Goal: Task Accomplishment & Management: Manage account settings

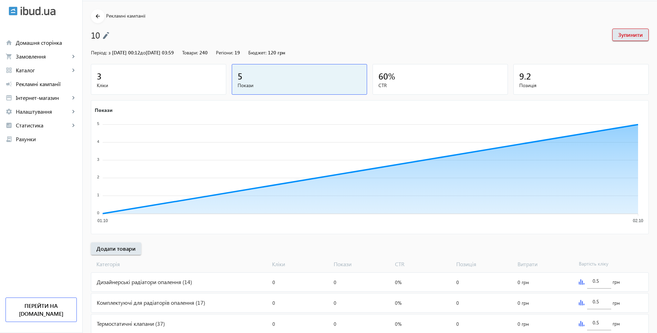
scroll to position [62, 0]
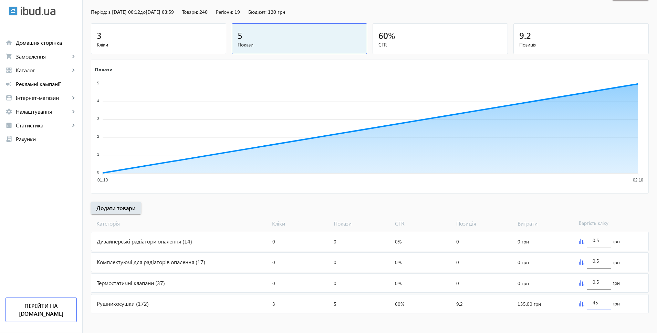
drag, startPoint x: 600, startPoint y: 302, endPoint x: 589, endPoint y: 302, distance: 11.0
click at [589, 302] on div "45" at bounding box center [599, 300] width 24 height 19
type input "25"
click at [593, 319] on mat-sidenav-content "arrow_back Рекламні кампанії 10 Зупинити Період: з [DATE] 00:12 до [DATE] 03:59…" at bounding box center [370, 147] width 575 height 374
drag, startPoint x: 601, startPoint y: 281, endPoint x: 574, endPoint y: 281, distance: 26.9
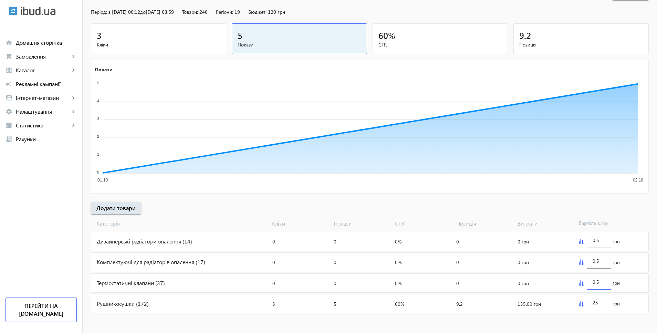
click at [574, 281] on mat-card "Термостатичні клапани (37) Кліки: 0 Покази: 0 CTR: 0% Позиція: 0 Витрати: 0 грн…" at bounding box center [370, 283] width 558 height 19
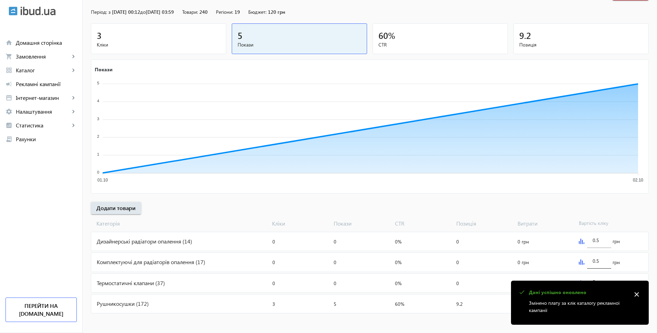
type input "5"
click at [594, 263] on input "0.5" at bounding box center [599, 261] width 13 height 7
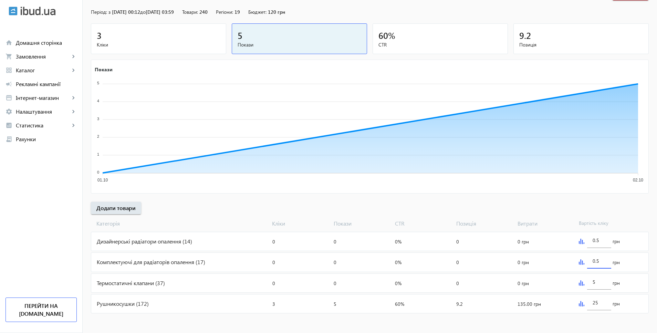
drag, startPoint x: 602, startPoint y: 261, endPoint x: 574, endPoint y: 261, distance: 27.2
click at [574, 261] on mat-card "Комплектуючі для радіаторів опалення (17) Кліки: 0 Покази: 0 CTR: 0% Позиція: 0…" at bounding box center [370, 262] width 558 height 19
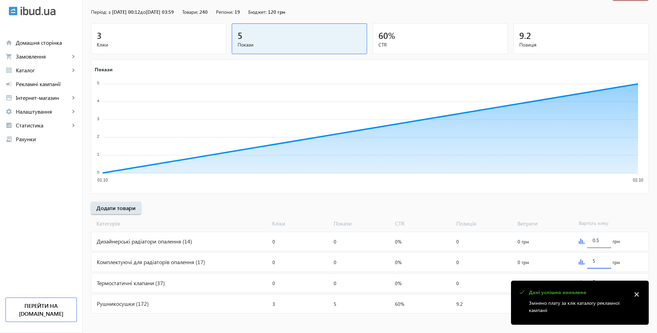
type input "5"
drag, startPoint x: 603, startPoint y: 241, endPoint x: 579, endPoint y: 241, distance: 24.1
click at [579, 241] on div "0.5 грн" at bounding box center [612, 241] width 72 height 19
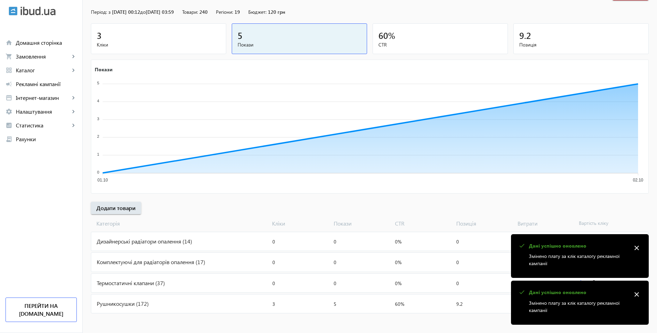
type input "15"
click at [639, 215] on div "[PERSON_NAME] Покази CTR Позиція Витрати Вартість кліку" at bounding box center [370, 222] width 558 height 16
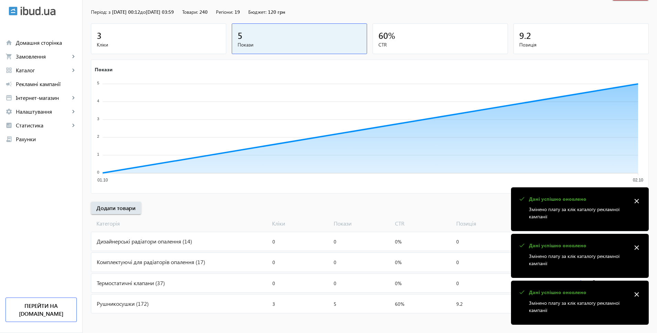
click at [638, 248] on mat-icon "close" at bounding box center [637, 248] width 10 height 10
click at [637, 200] on div "arrow_back Рекламні кампанії 10 Зупинити Період: з [DATE] 00:12 до [DATE] 03:59…" at bounding box center [370, 142] width 575 height 346
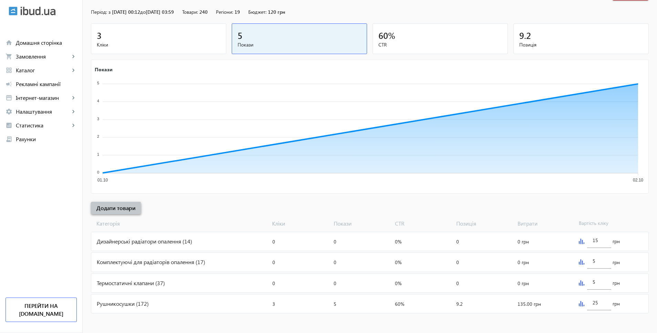
click at [99, 209] on span "Додати товари" at bounding box center [115, 208] width 39 height 8
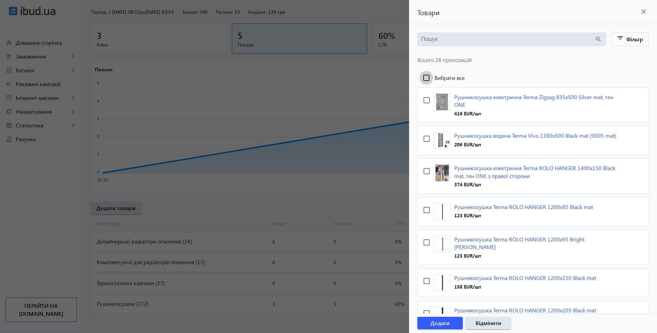
click at [430, 78] on input "Вибрати все" at bounding box center [427, 78] width 14 height 14
checkbox input "true"
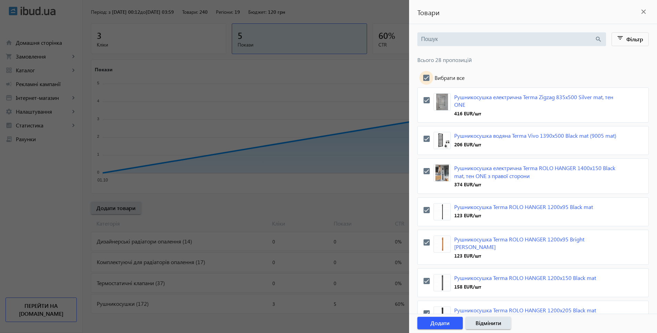
checkbox input "true"
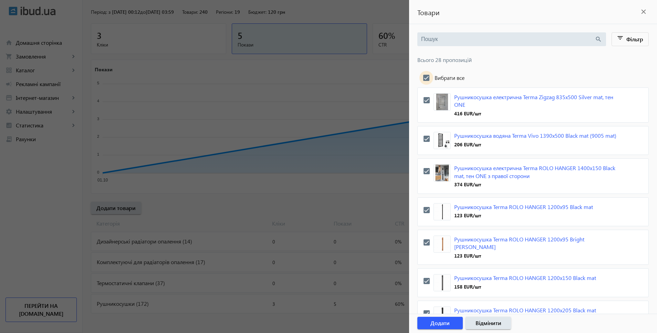
checkbox input "true"
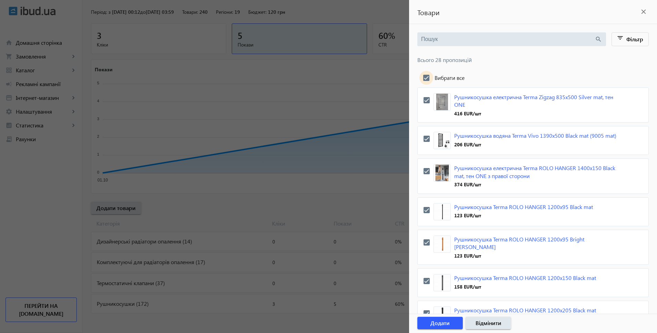
checkbox input "true"
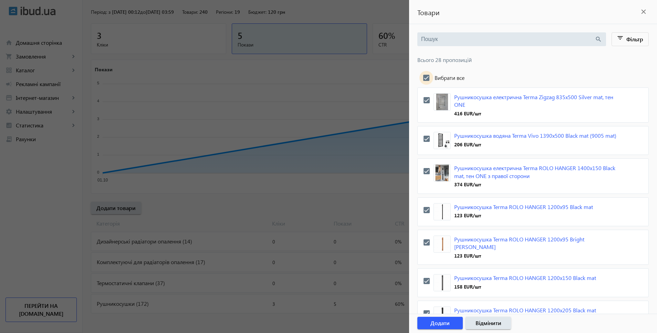
checkbox input "true"
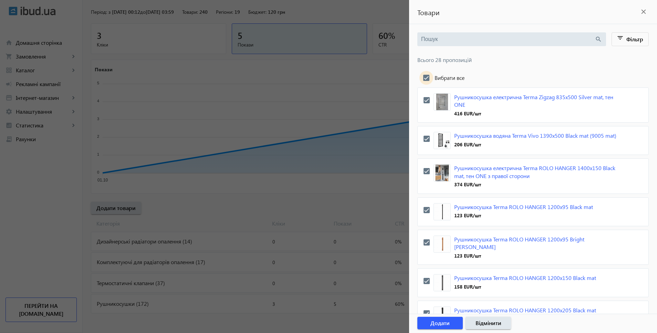
checkbox input "true"
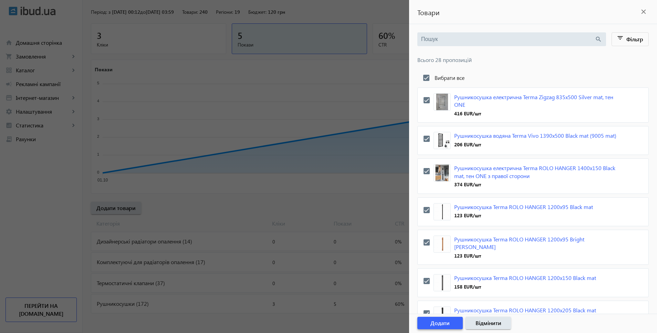
click at [441, 326] on span "Додати" at bounding box center [440, 323] width 19 height 8
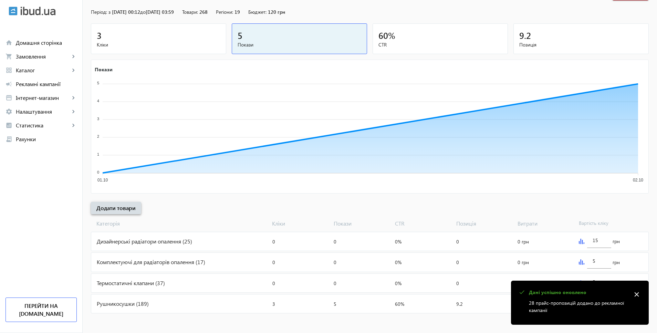
click at [118, 208] on span "Додати товари" at bounding box center [115, 208] width 39 height 8
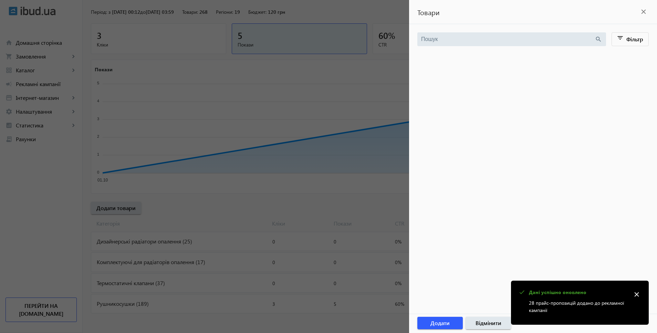
drag, startPoint x: 644, startPoint y: 13, endPoint x: 635, endPoint y: 17, distance: 9.6
click at [644, 13] on mat-icon "close" at bounding box center [644, 12] width 10 height 10
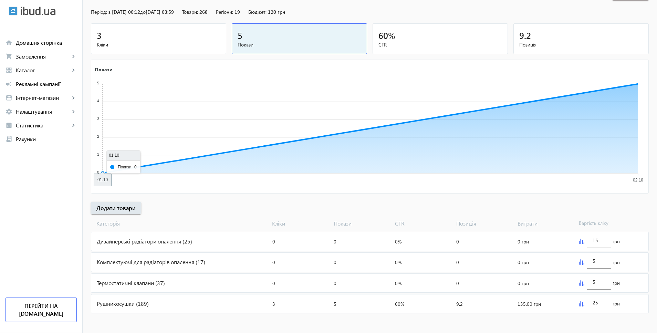
scroll to position [0, 0]
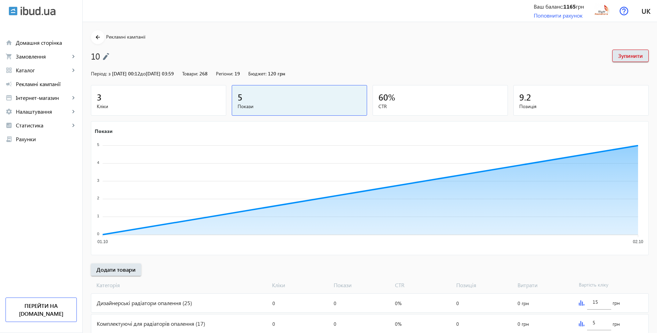
click at [123, 97] on div "3" at bounding box center [159, 97] width 124 height 12
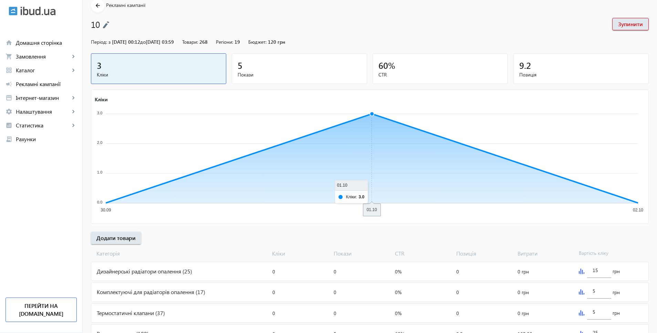
scroll to position [62, 0]
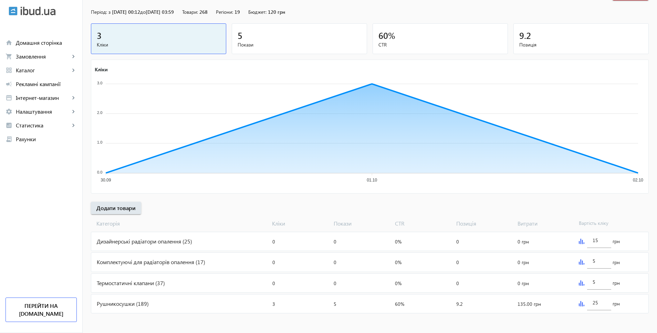
click at [125, 302] on div "Рушникосушки (189)" at bounding box center [180, 304] width 178 height 19
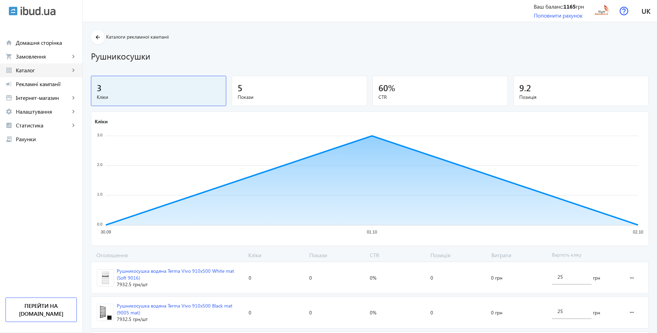
click at [46, 66] on link "grid_view Каталог keyboard_arrow_right" at bounding box center [41, 70] width 82 height 14
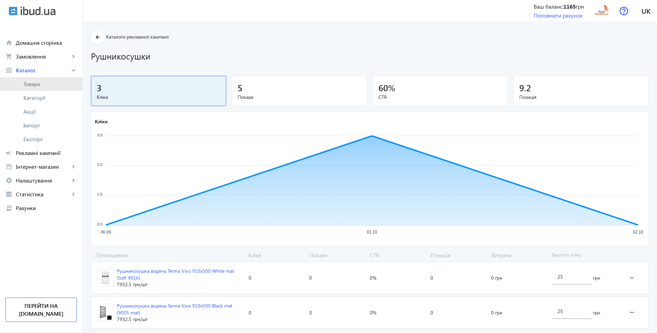
click at [37, 83] on span "Товари" at bounding box center [49, 84] width 53 height 7
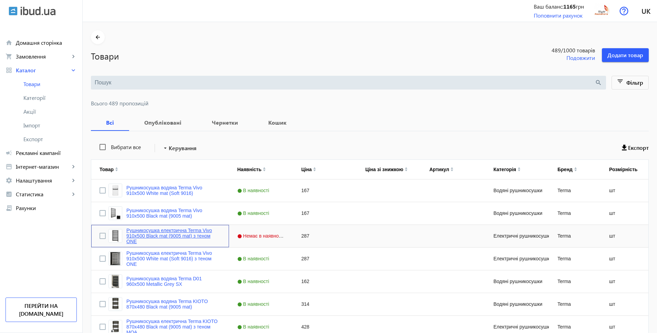
click at [151, 235] on link "Рушникосушка електрична Terma Vivo 910x500 Black mat (9005 mat) з теном ONE" at bounding box center [173, 236] width 94 height 17
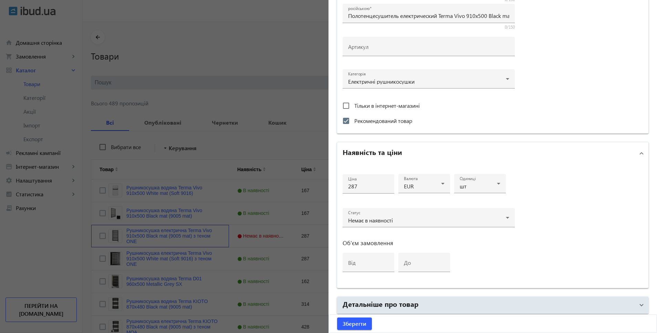
scroll to position [236, 0]
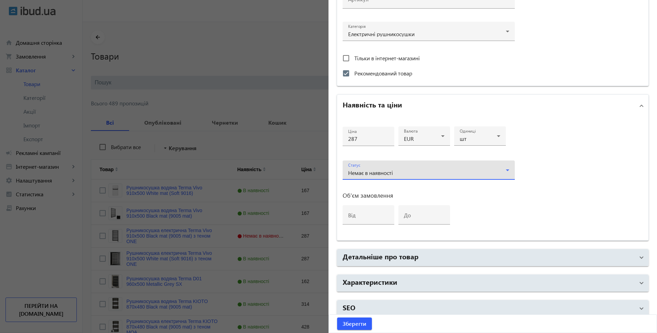
click at [423, 170] on div "Немає в наявності" at bounding box center [427, 173] width 158 height 6
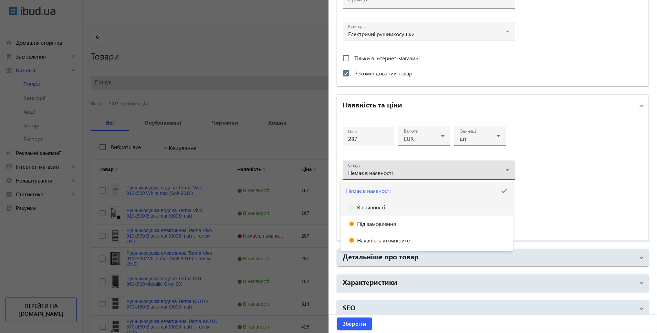
click at [378, 203] on mat-option "В наявності" at bounding box center [427, 207] width 172 height 17
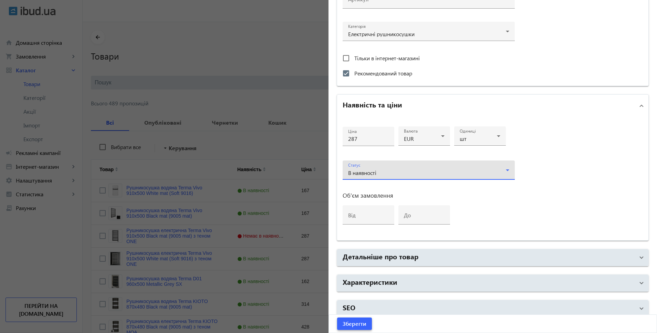
click at [357, 326] on span "Зберегти" at bounding box center [355, 324] width 24 height 8
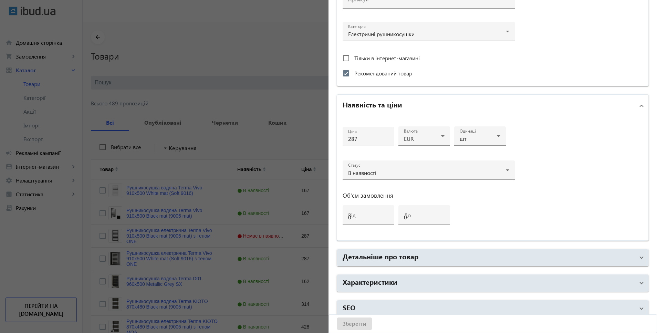
click at [390, 305] on div at bounding box center [328, 166] width 657 height 333
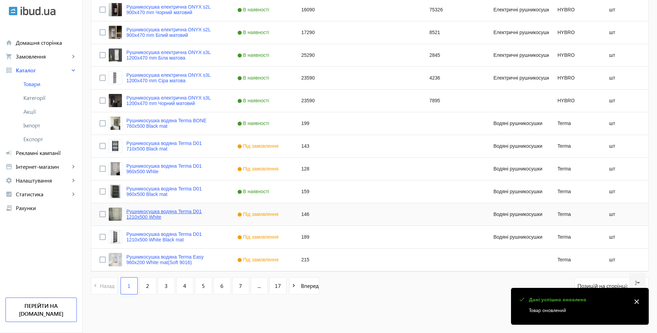
scroll to position [567, 0]
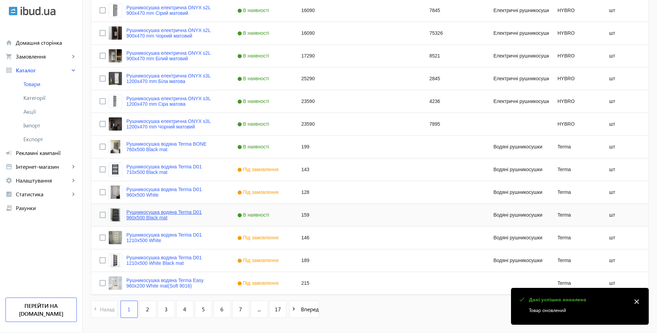
click at [143, 218] on link "Рушникосушка водяна Terma D01 960x500 Black mat" at bounding box center [173, 214] width 94 height 11
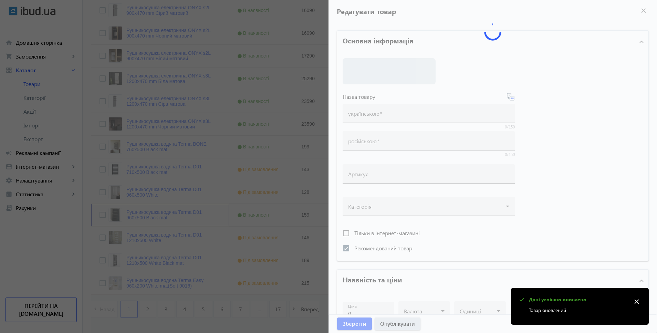
type input "Рушникосушка водяна Terma D01 960x500 Black mat"
type input "Полотенцесушитель водяной Terma D01 960x500 Black mat"
checkbox input "true"
type input "159"
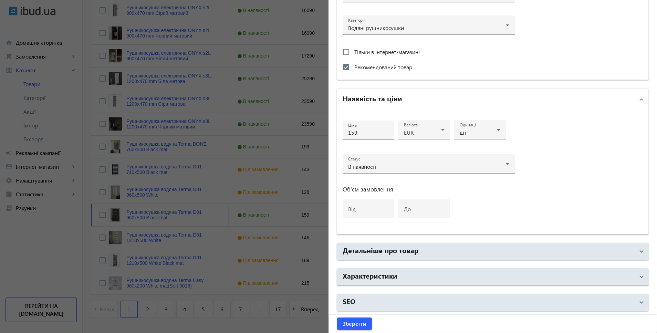
scroll to position [590, 0]
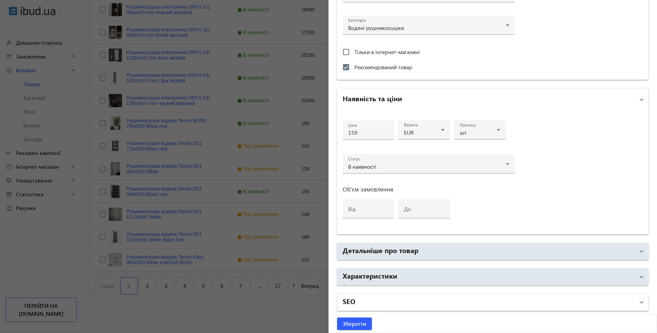
click at [392, 304] on mat-panel-title "SEO" at bounding box center [489, 302] width 292 height 12
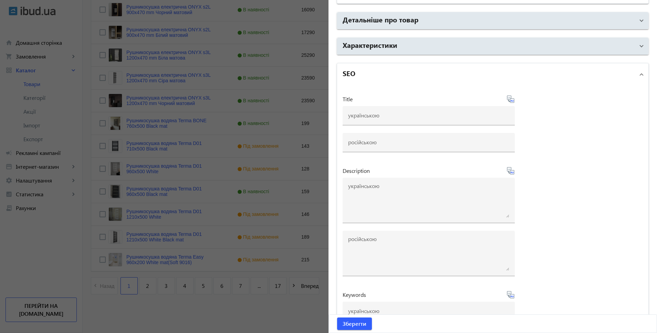
scroll to position [517, 0]
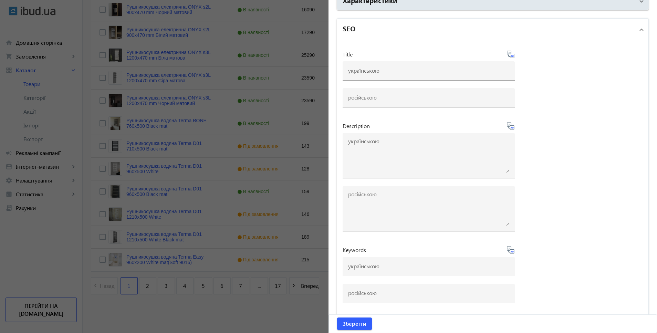
click at [173, 308] on div at bounding box center [328, 166] width 657 height 333
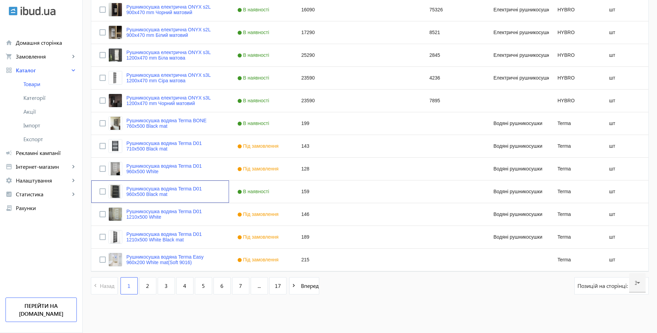
scroll to position [0, 0]
click at [40, 39] on span "Домашня сторінка" at bounding box center [46, 42] width 61 height 7
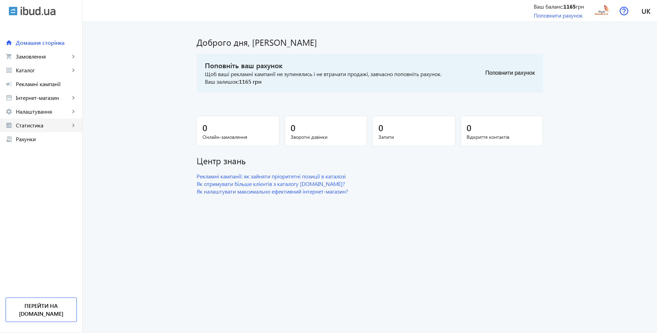
click at [35, 126] on span "Статистика" at bounding box center [43, 125] width 54 height 7
click at [33, 136] on span "Огляд" at bounding box center [49, 139] width 53 height 7
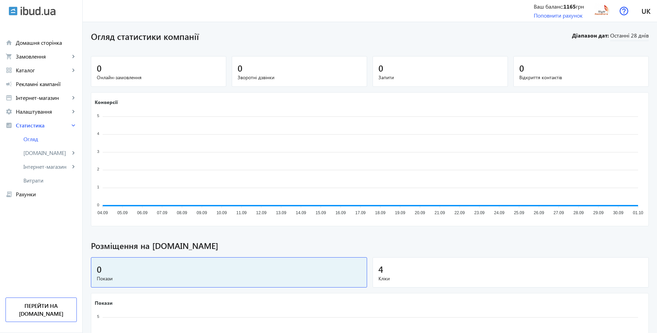
scroll to position [112, 0]
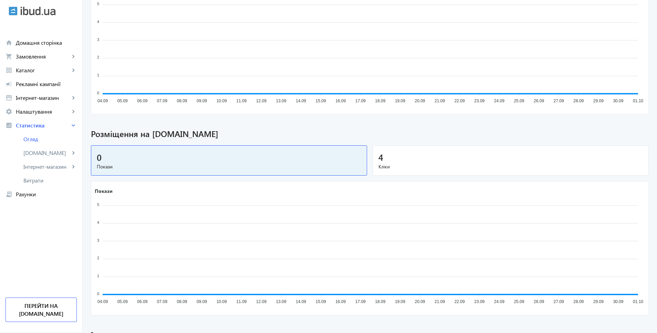
click at [462, 156] on div "4" at bounding box center [511, 157] width 265 height 12
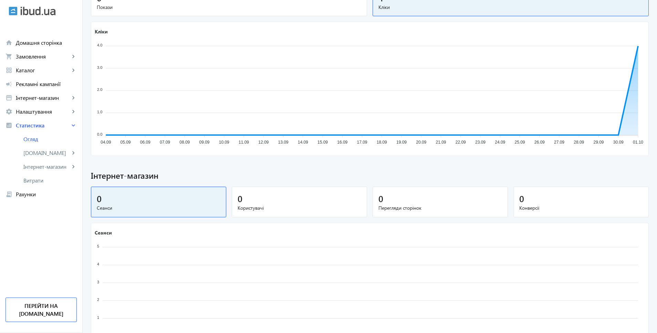
scroll to position [376, 0]
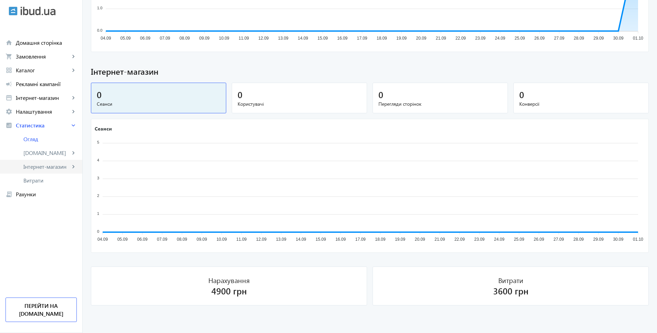
click at [62, 170] on span "Інтернет-магазин" at bounding box center [46, 166] width 47 height 7
click at [54, 183] on span "Огляд" at bounding box center [51, 180] width 52 height 7
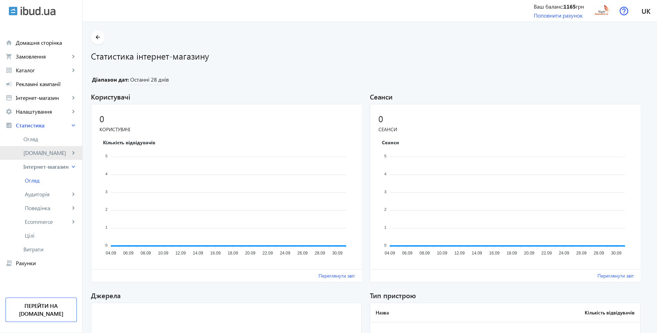
click at [51, 156] on span "[DOMAIN_NAME]" at bounding box center [46, 153] width 47 height 7
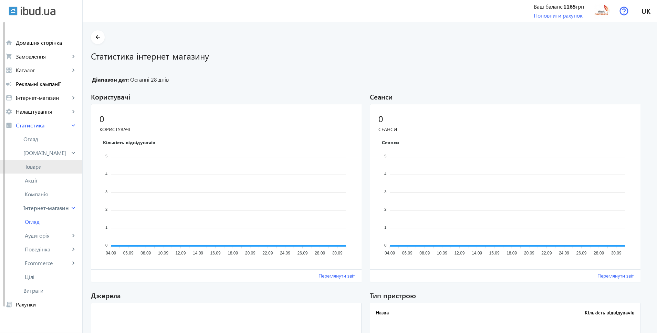
click at [47, 166] on span "Товари" at bounding box center [51, 166] width 52 height 7
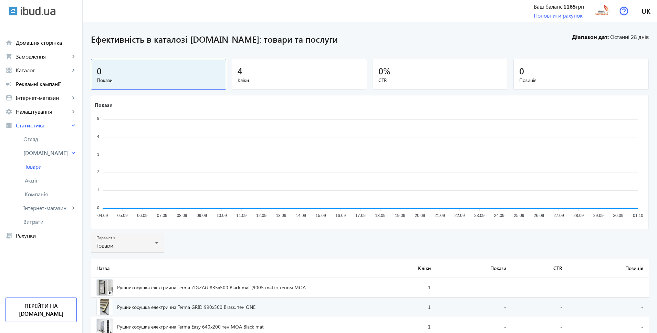
scroll to position [64, 0]
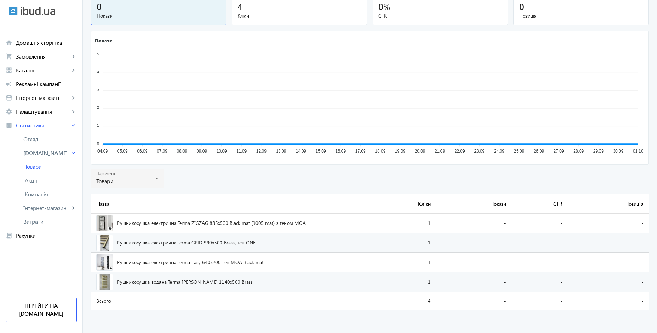
click at [180, 241] on span "Рушникосушка електрична Terma GRID 990x500 Brass, тен ONE" at bounding box center [186, 242] width 138 height 5
drag, startPoint x: 262, startPoint y: 242, endPoint x: 112, endPoint y: 243, distance: 150.2
click at [112, 243] on div "Рушникосушка електрична Terma GRID 990x500 Brass, тен ONE" at bounding box center [230, 243] width 268 height 17
copy div "Рушникосушка електрична Terma GRID 990x500 Brass, тен ONE"
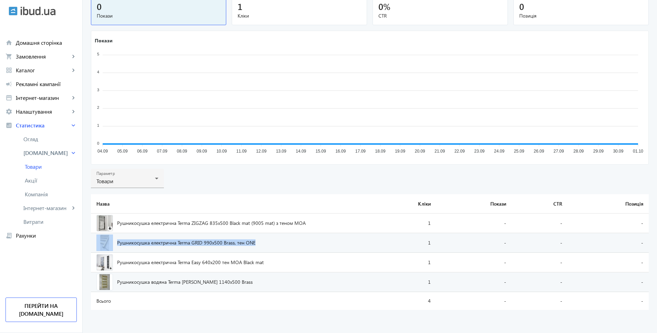
scroll to position [0, 0]
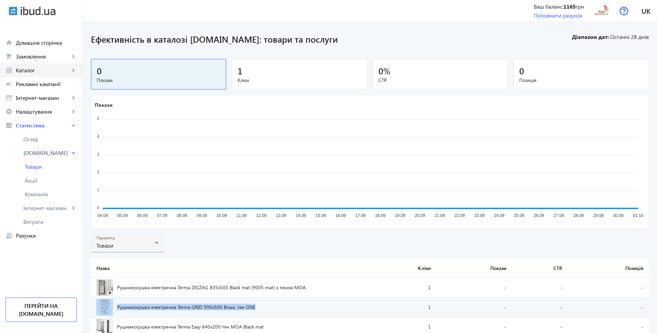
click at [35, 73] on span "Каталог" at bounding box center [43, 70] width 54 height 7
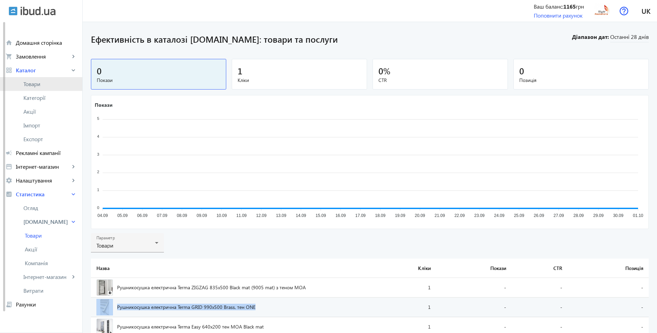
click at [48, 80] on link "Товари" at bounding box center [41, 84] width 82 height 14
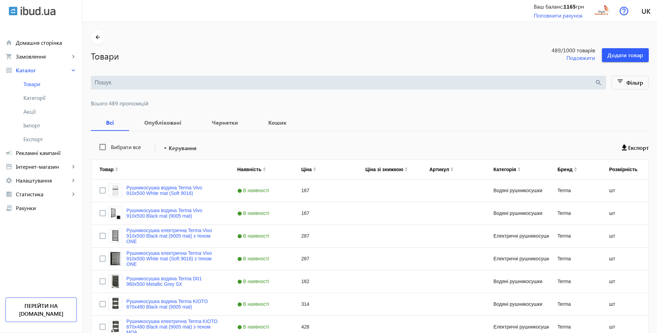
click at [137, 86] on input "search" at bounding box center [345, 83] width 500 height 8
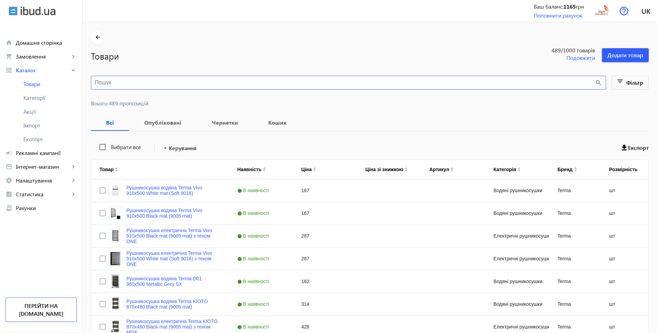
paste input "Рушникосушка електрична Terma GRID 990x500 Brass, тен ONE"
type input "Рушникосушка електрична Terma GRID 990x500 Brass, тен ONE"
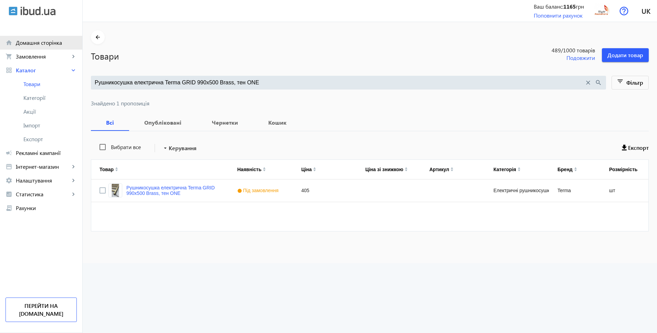
click at [43, 45] on span "Домашня сторінка" at bounding box center [46, 42] width 61 height 7
